Goal: Task Accomplishment & Management: Manage account settings

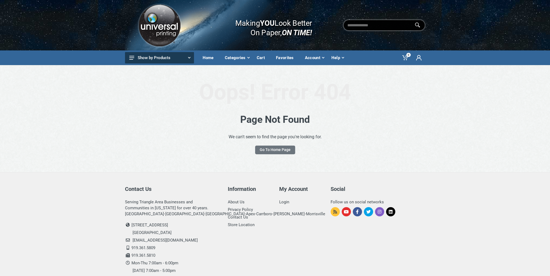
click at [169, 32] on img at bounding box center [159, 25] width 45 height 46
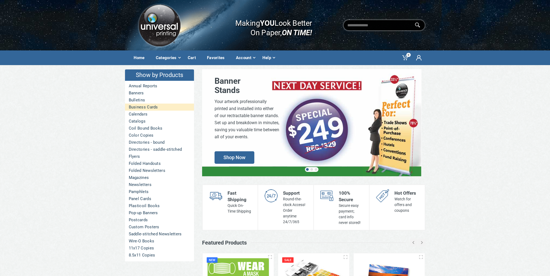
click at [141, 106] on link "Business Cards" at bounding box center [159, 106] width 69 height 7
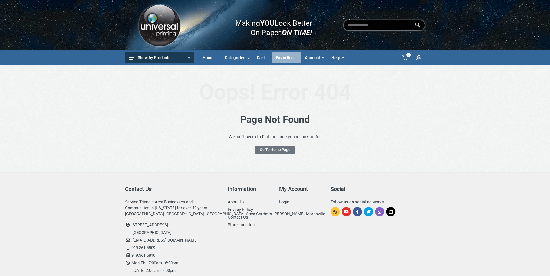
click at [274, 58] on div "Favorites" at bounding box center [286, 57] width 29 height 11
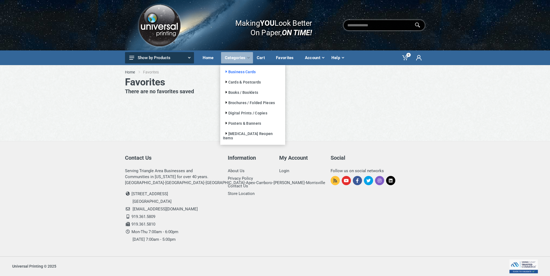
click at [225, 73] on link "Business Cards" at bounding box center [239, 72] width 33 height 4
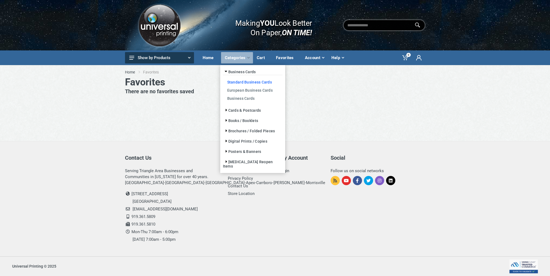
click at [232, 83] on link "Standard Business Cards" at bounding box center [253, 82] width 60 height 8
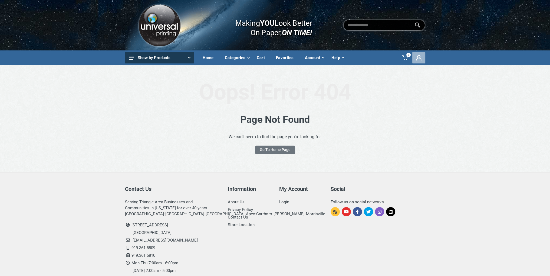
click at [421, 60] on span at bounding box center [419, 57] width 13 height 11
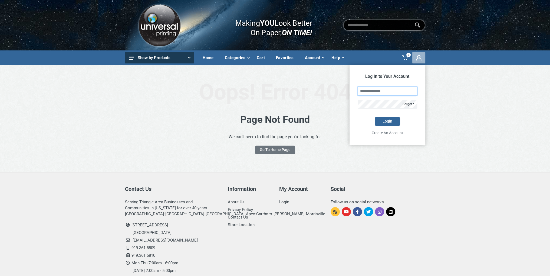
click at [376, 90] on input "text" at bounding box center [388, 91] width 60 height 9
type input "**********"
click at [385, 123] on button "Login" at bounding box center [387, 121] width 25 height 9
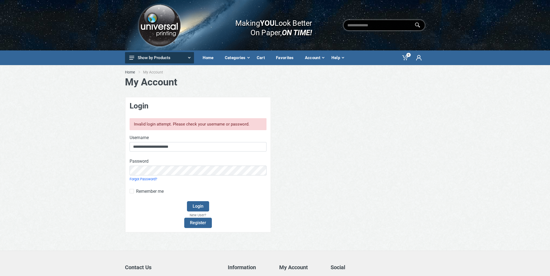
click at [145, 180] on link "Forgot Password?" at bounding box center [144, 179] width 28 height 4
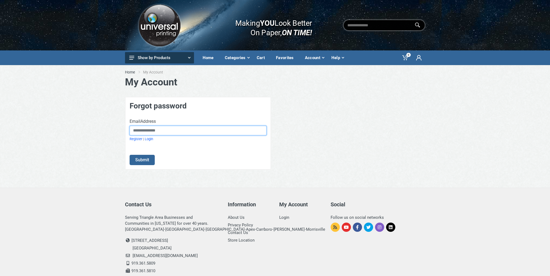
click at [143, 132] on input "EmailAddress" at bounding box center [198, 131] width 137 height 10
type input "**********"
click at [142, 160] on button "Submit" at bounding box center [142, 160] width 25 height 10
